Goal: Information Seeking & Learning: Learn about a topic

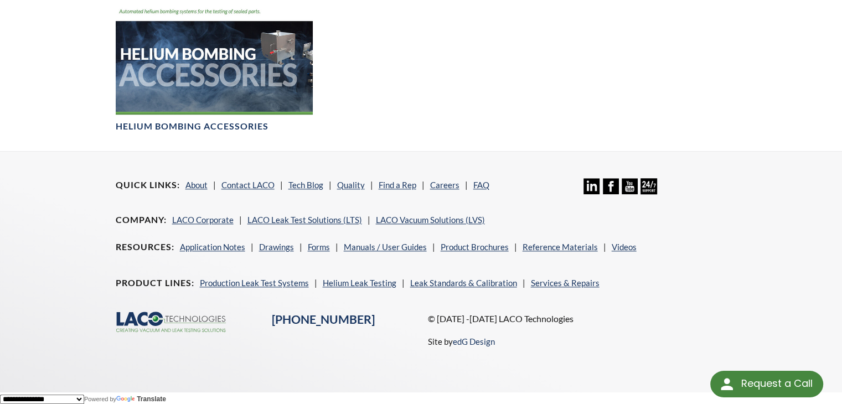
scroll to position [582, 0]
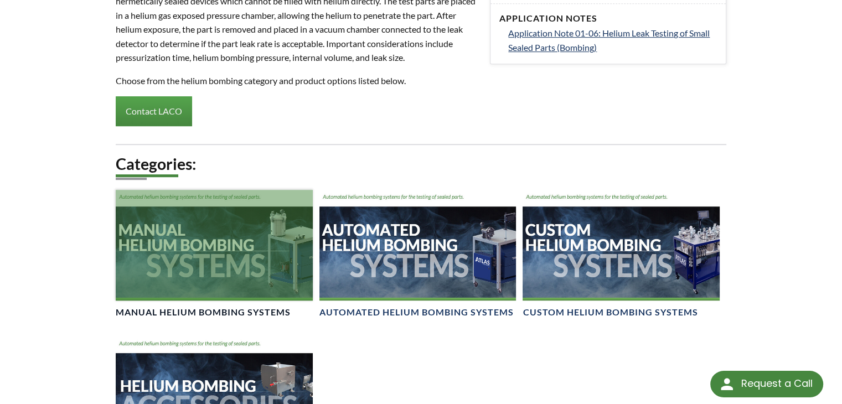
click at [205, 260] on div at bounding box center [214, 245] width 197 height 111
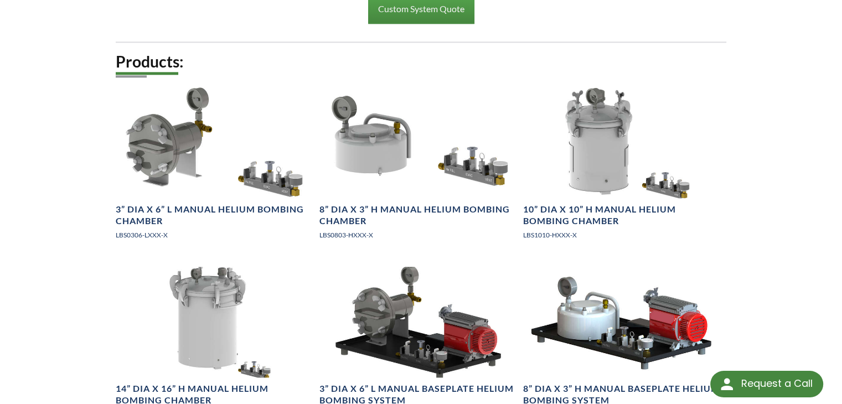
scroll to position [1329, 0]
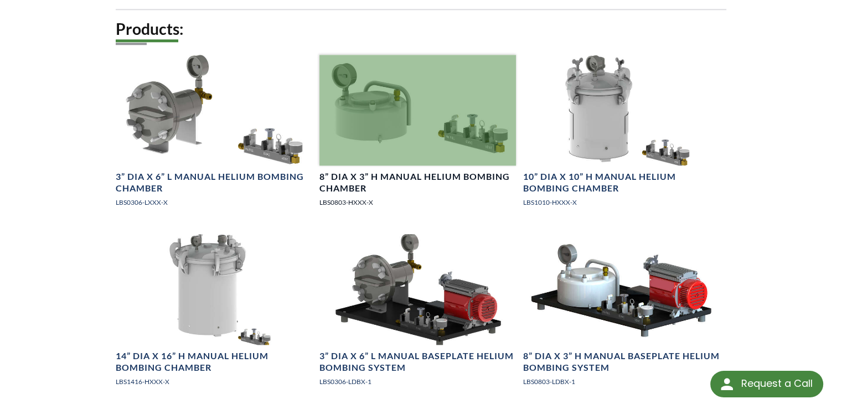
click at [419, 114] on div at bounding box center [417, 110] width 197 height 111
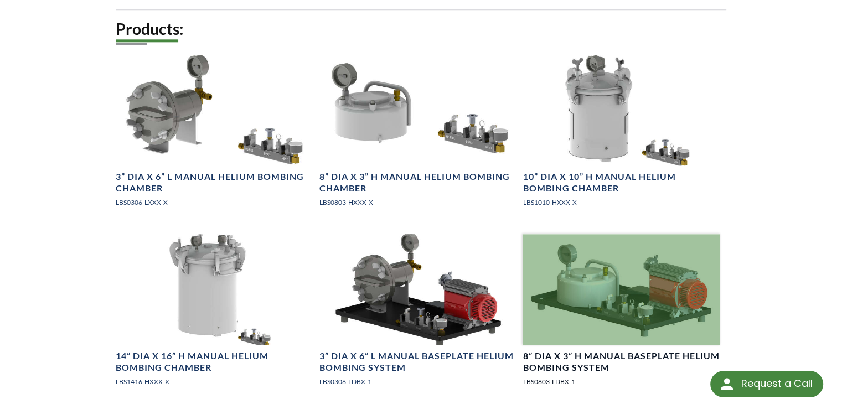
click at [625, 282] on div at bounding box center [621, 289] width 197 height 111
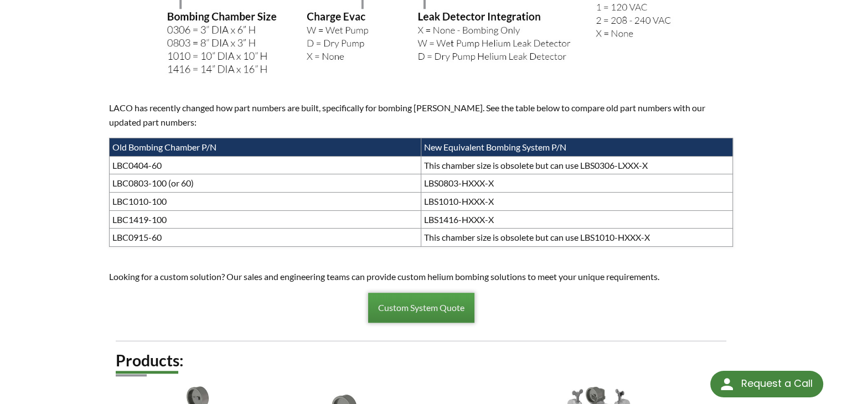
scroll to position [1329, 0]
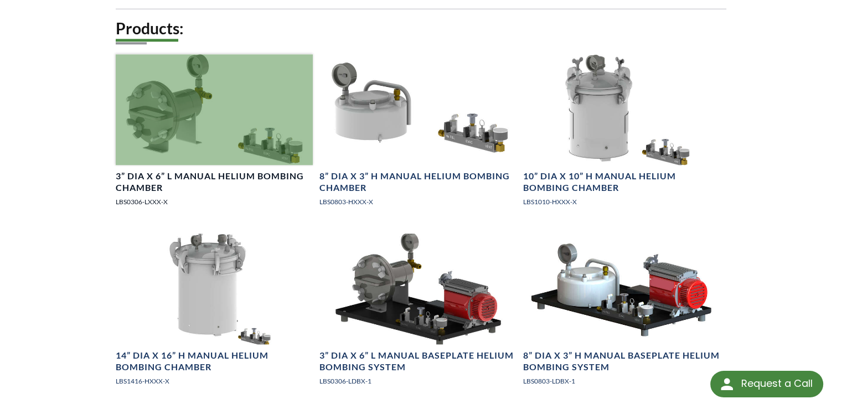
click at [261, 162] on link "3” DIA x 6” L Manual Helium Bombing Chamber LBS0306-LXXX-X" at bounding box center [214, 135] width 197 height 162
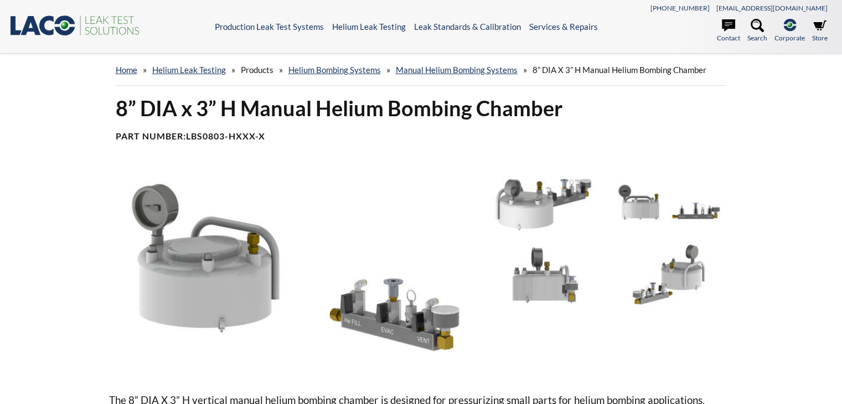
select select "Language Translate Widget"
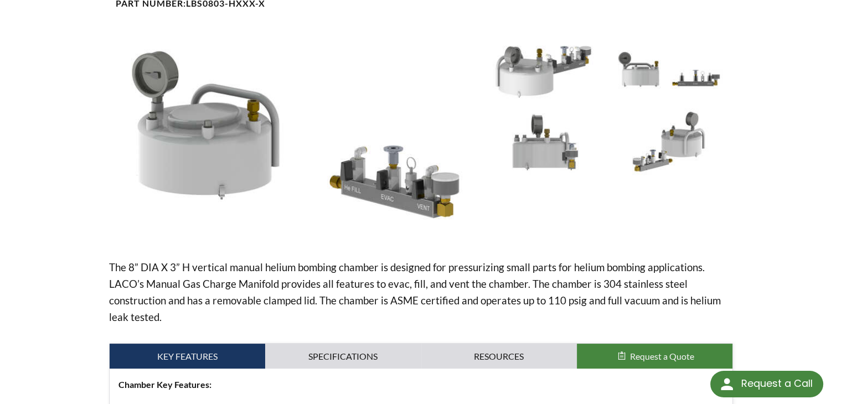
scroll to position [55, 0]
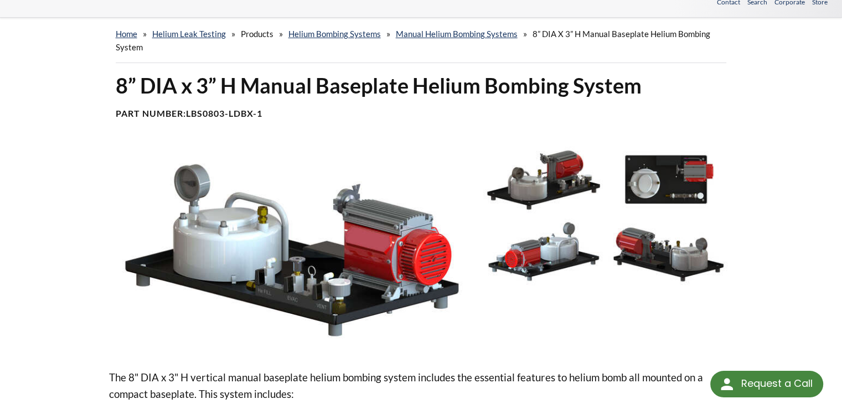
scroll to position [55, 0]
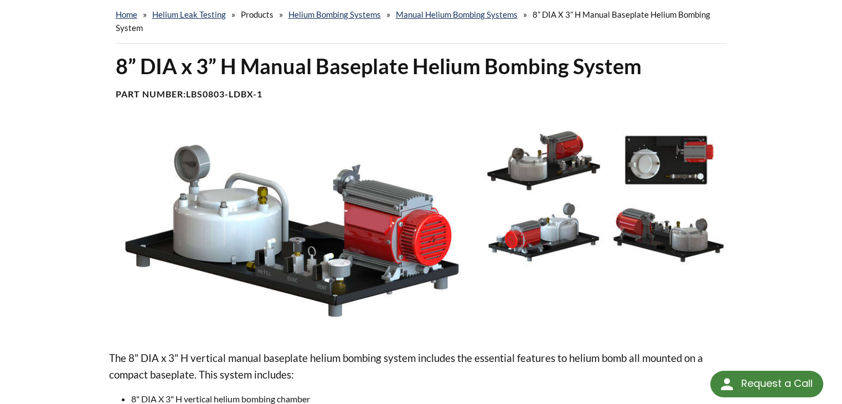
click at [549, 169] on img at bounding box center [543, 160] width 120 height 67
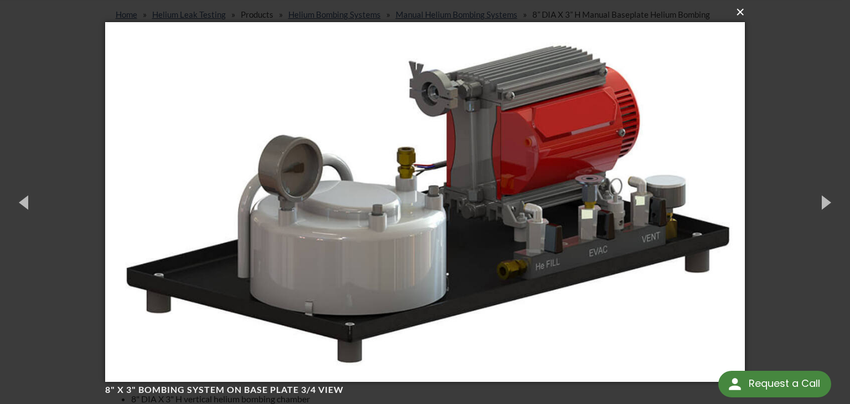
click at [731, 17] on button "×" at bounding box center [428, 12] width 640 height 24
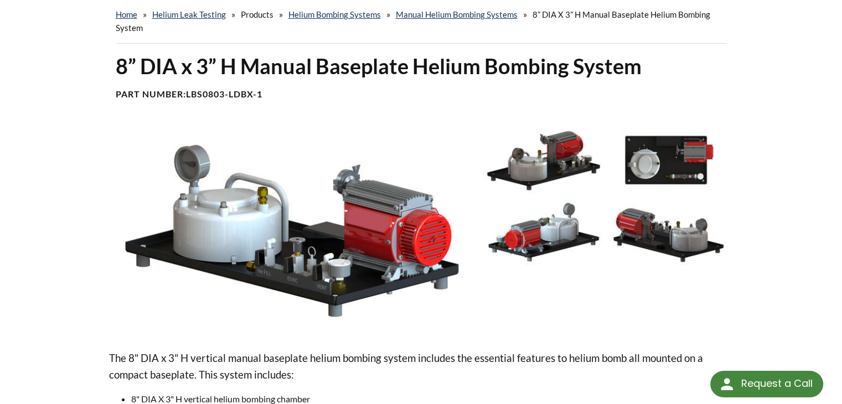
click at [363, 249] on img at bounding box center [292, 229] width 366 height 205
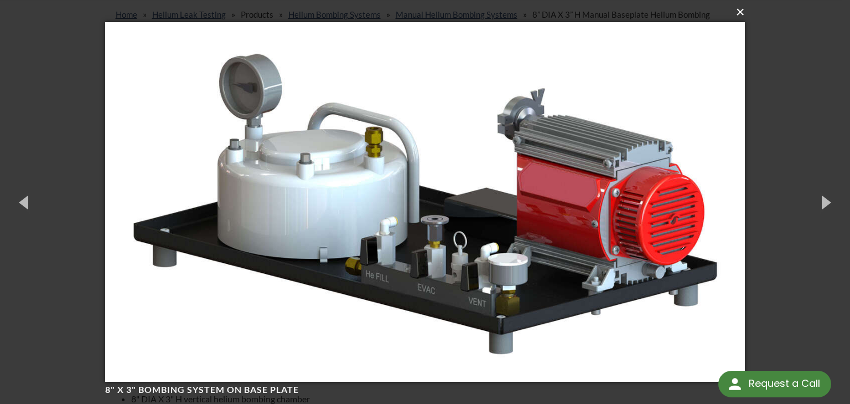
click at [741, 12] on button "×" at bounding box center [428, 12] width 640 height 24
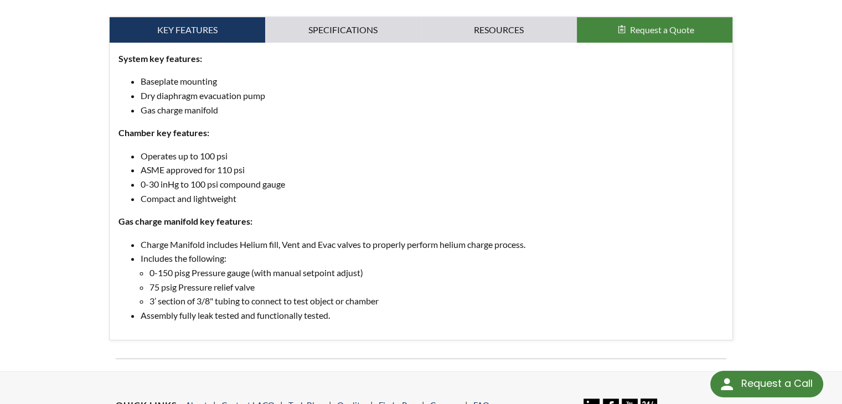
scroll to position [449, 0]
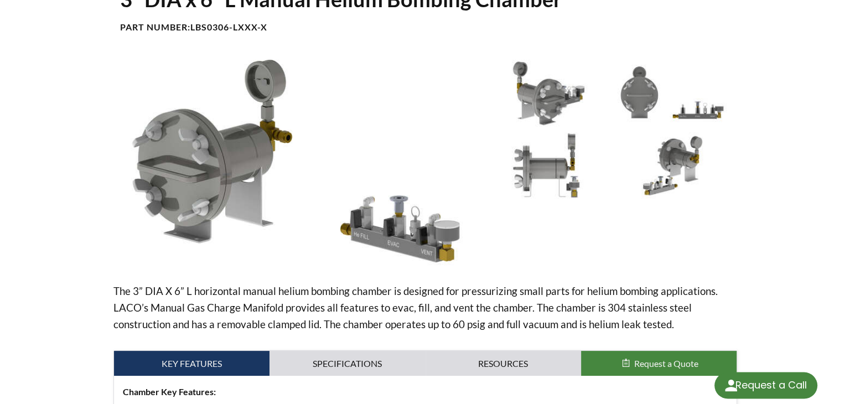
scroll to position [111, 0]
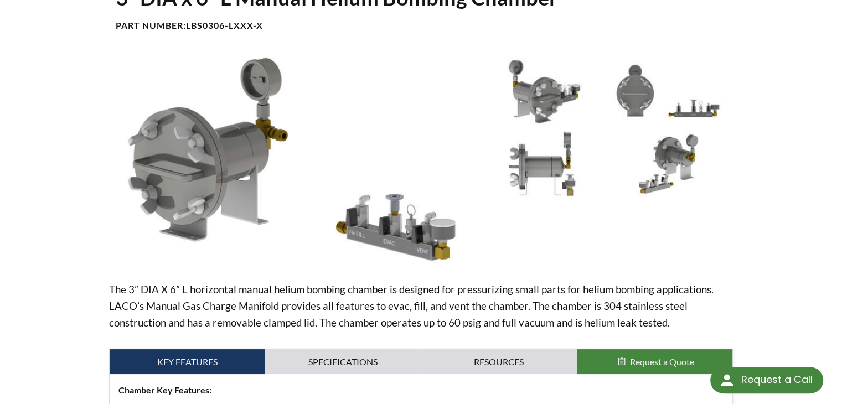
click at [414, 234] on img at bounding box center [292, 160] width 366 height 205
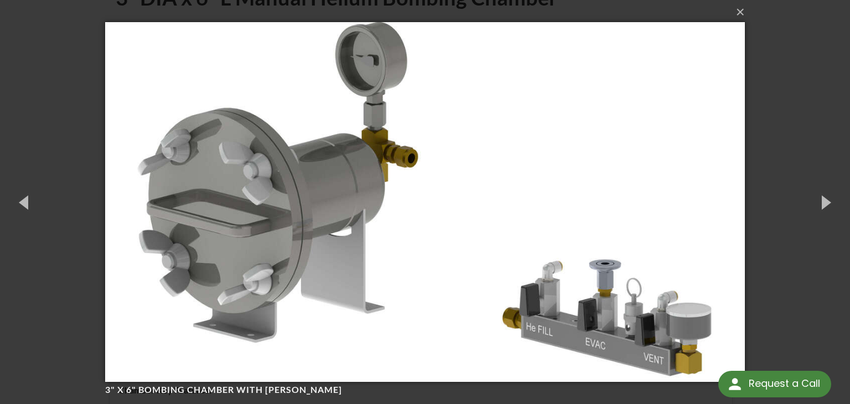
click at [801, 72] on div "× 3" x 6" Bombing Chamber with Evac Valve 1 of 5 Loading..." at bounding box center [425, 202] width 850 height 404
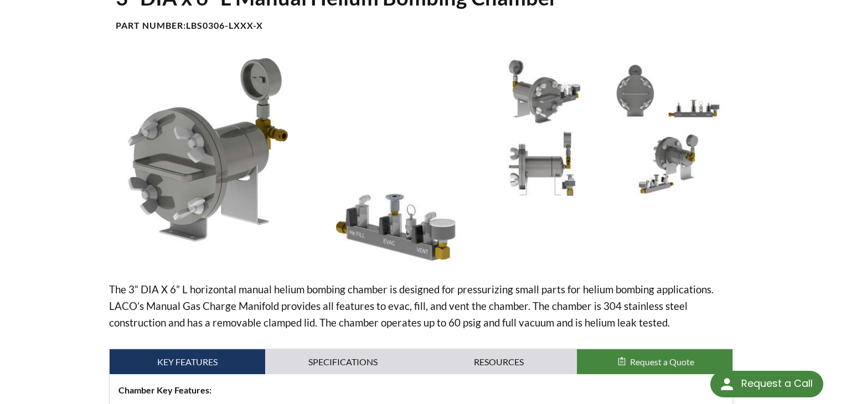
click at [440, 237] on img at bounding box center [292, 160] width 366 height 205
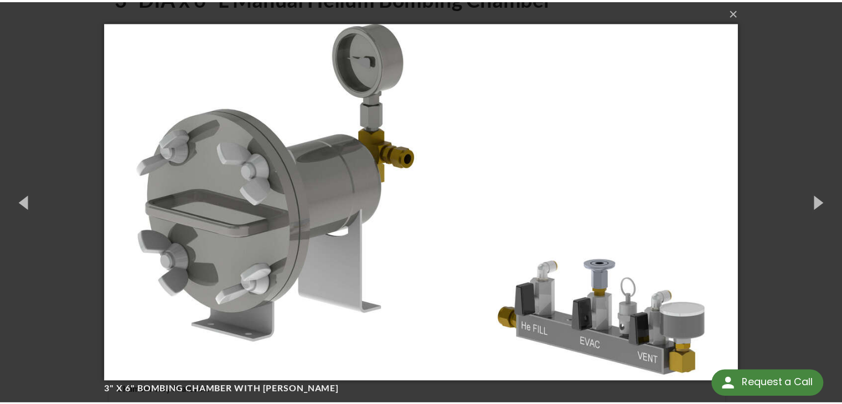
scroll to position [0, 0]
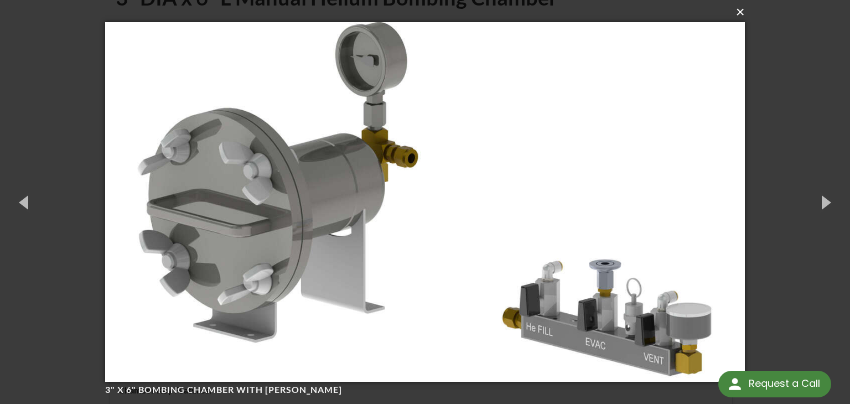
click at [738, 13] on button "×" at bounding box center [428, 12] width 640 height 24
